Goal: Navigation & Orientation: Find specific page/section

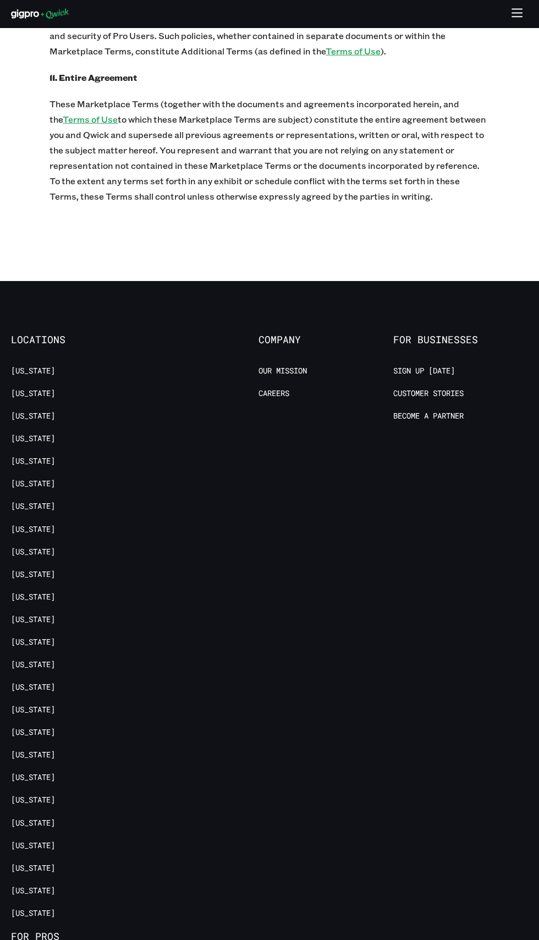
scroll to position [4832, 0]
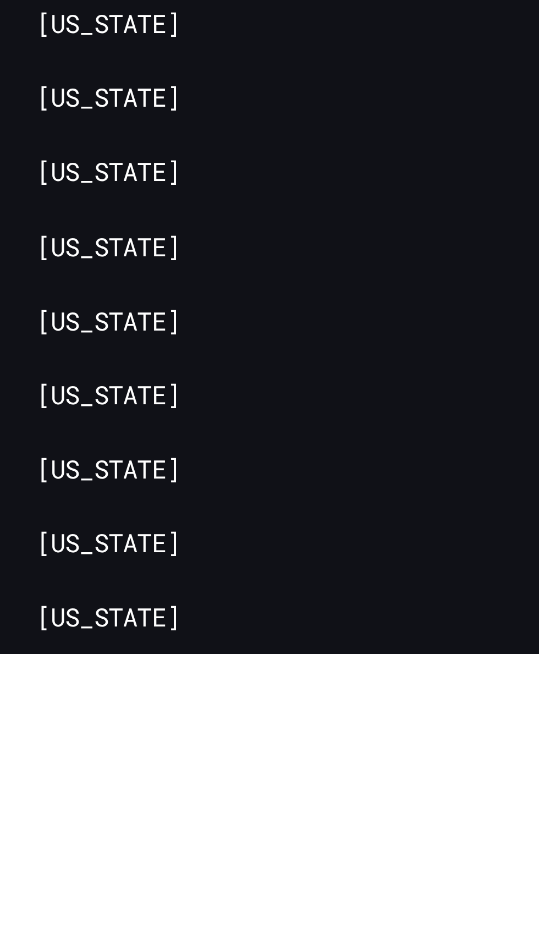
scroll to position [4468, 0]
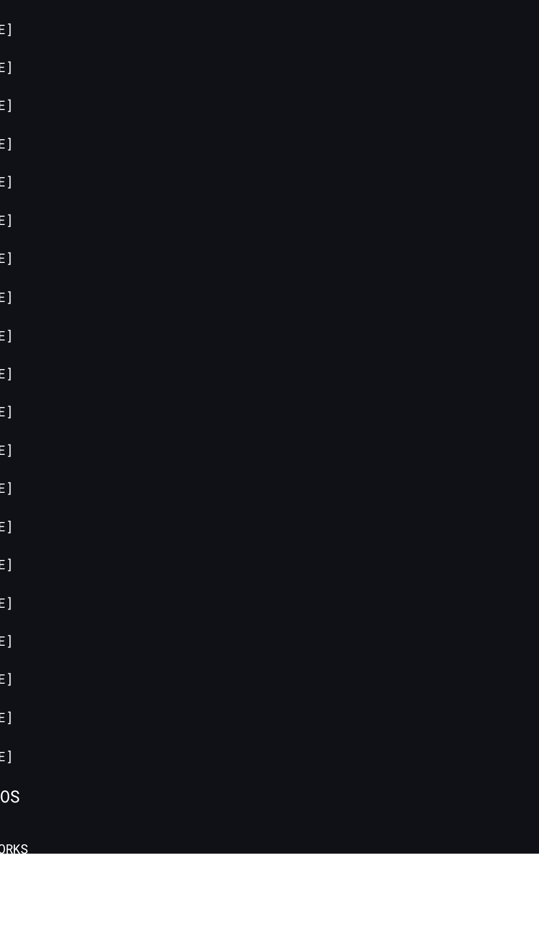
scroll to position [1519, 0]
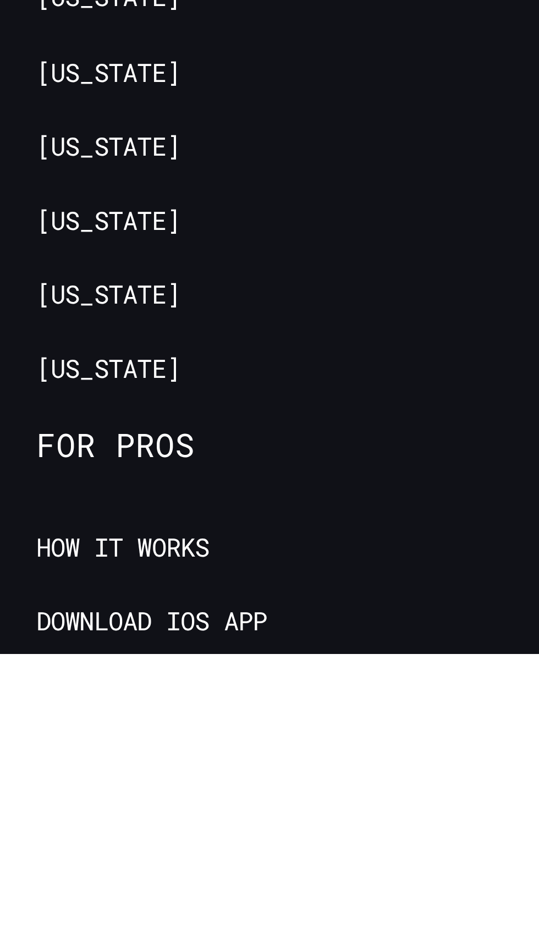
scroll to position [4832, 0]
